Goal: Obtain resource: Download file/media

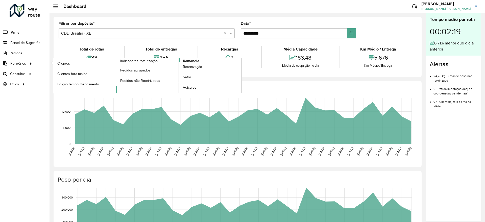
click at [187, 60] on span "Romaneio" at bounding box center [191, 60] width 16 height 5
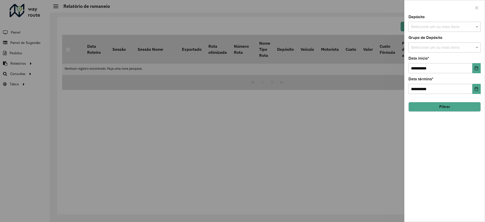
click at [435, 25] on input "text" at bounding box center [442, 27] width 65 height 6
click at [429, 58] on div "CDD Brasilia - XB" at bounding box center [445, 60] width 72 height 9
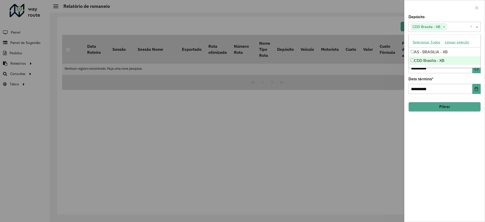
click at [455, 127] on div "**********" at bounding box center [445, 118] width 80 height 207
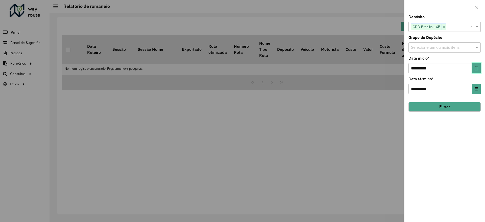
click at [477, 69] on icon "Choose Date" at bounding box center [477, 68] width 4 height 4
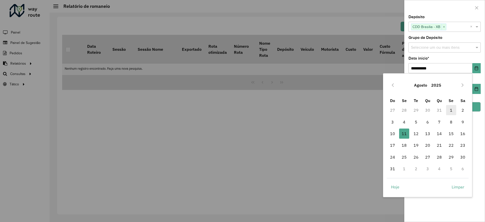
click at [450, 111] on span "1" at bounding box center [451, 110] width 10 height 10
type input "**********"
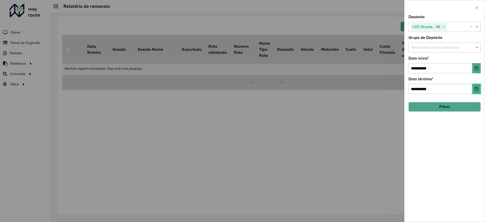
click at [473, 88] on button "Choose Date" at bounding box center [477, 89] width 8 height 10
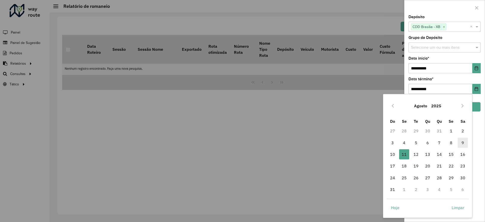
click at [463, 144] on span "9" at bounding box center [463, 143] width 10 height 10
type input "**********"
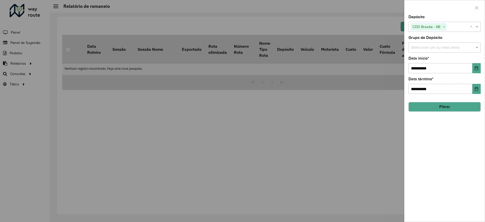
click at [447, 108] on button "Filtrar" at bounding box center [445, 107] width 72 height 10
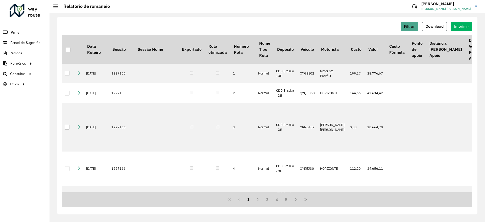
click at [439, 25] on span "Download" at bounding box center [435, 26] width 18 height 4
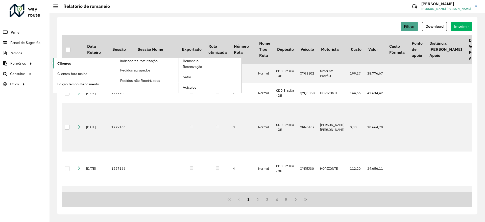
click at [64, 63] on span "Clientes" at bounding box center [64, 63] width 14 height 5
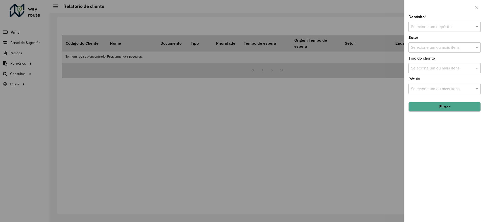
click at [437, 28] on input "text" at bounding box center [439, 27] width 57 height 6
click at [427, 50] on span "CDD Brasilia - XB" at bounding box center [426, 50] width 30 height 4
click at [446, 106] on button "Filtrar" at bounding box center [445, 107] width 72 height 10
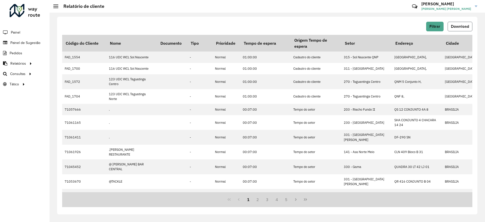
click at [457, 27] on span "Download" at bounding box center [460, 26] width 18 height 4
